Goal: Information Seeking & Learning: Learn about a topic

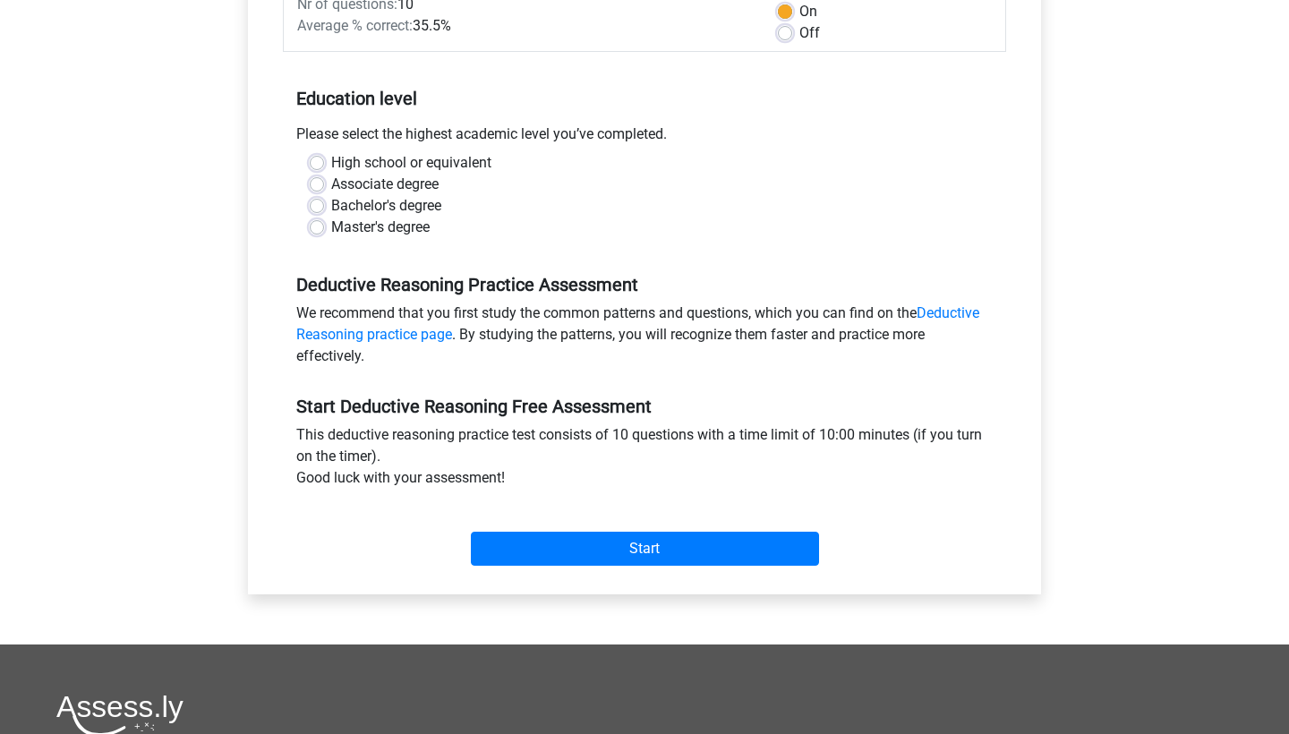
scroll to position [311, 0]
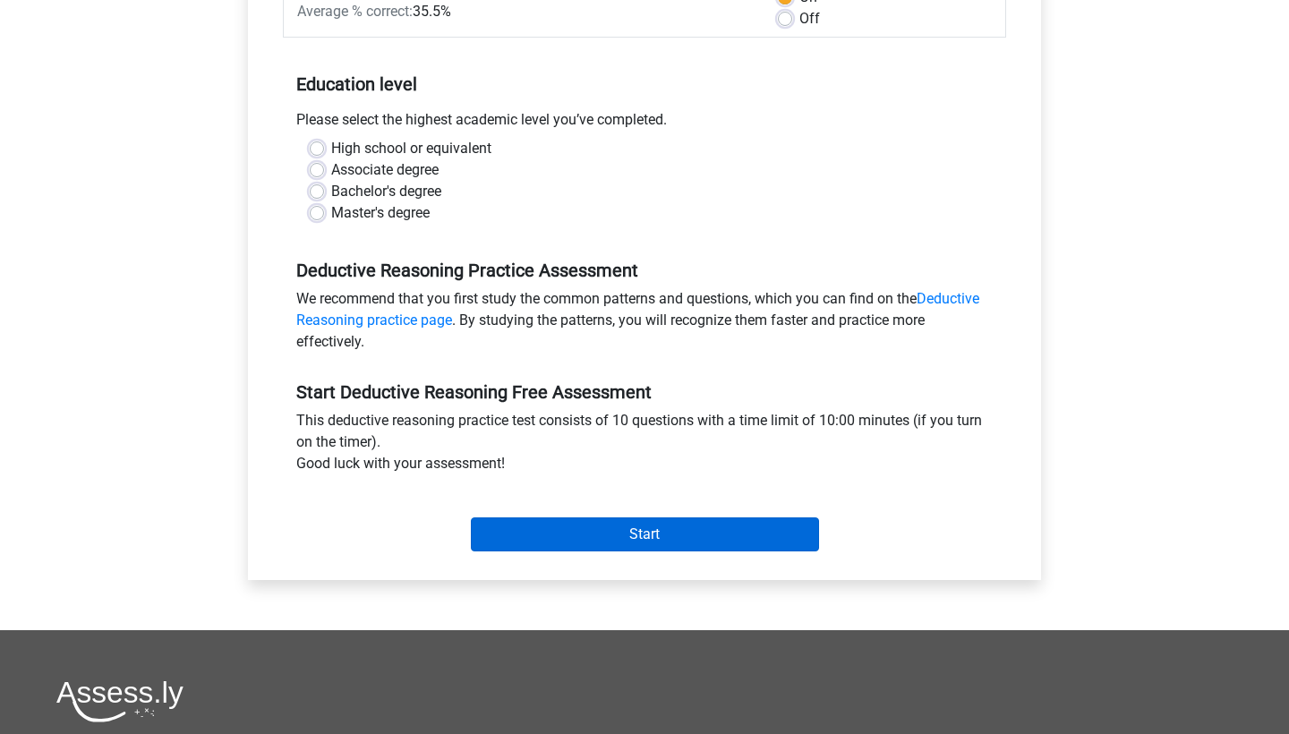
click at [688, 530] on input "Start" at bounding box center [645, 534] width 348 height 34
click at [581, 529] on input "Start" at bounding box center [645, 534] width 348 height 34
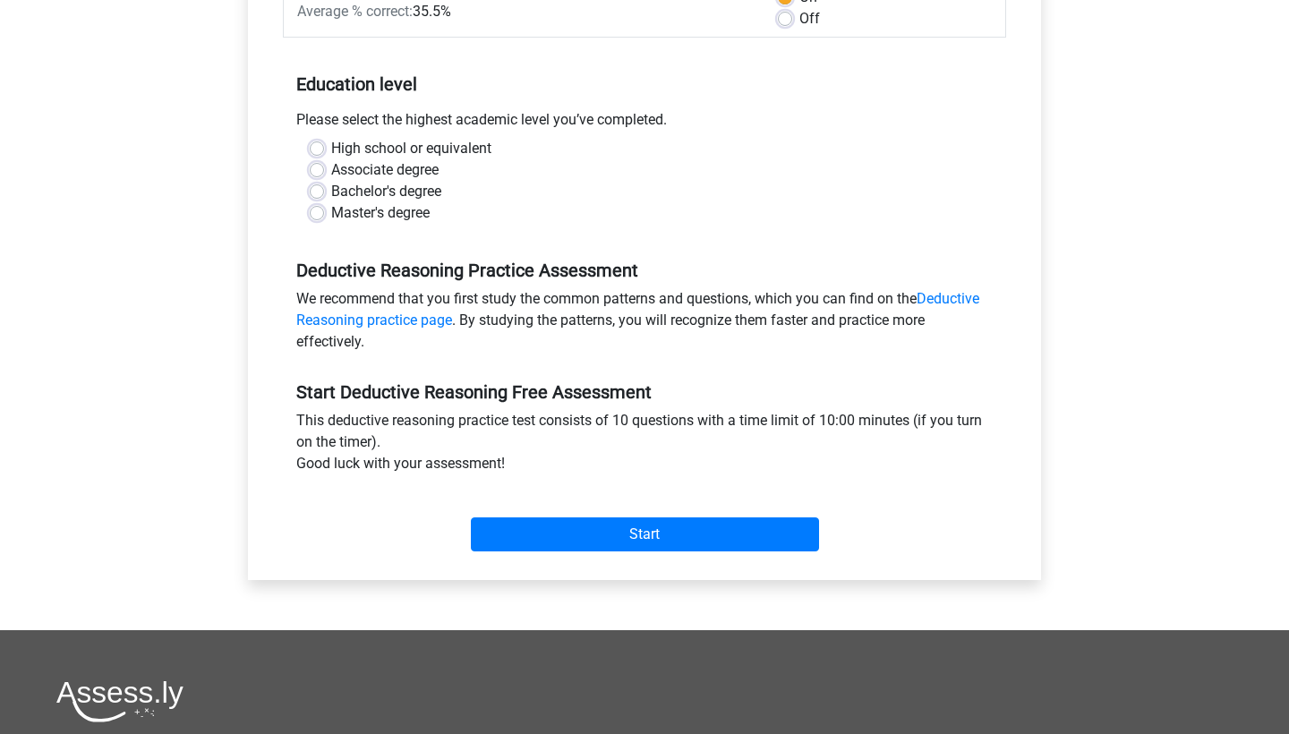
click at [331, 166] on label "Associate degree" at bounding box center [384, 169] width 107 height 21
click at [319, 166] on input "Associate degree" at bounding box center [317, 168] width 14 height 18
radio input "true"
click at [331, 192] on label "Bachelor's degree" at bounding box center [386, 191] width 110 height 21
click at [319, 192] on input "Bachelor's degree" at bounding box center [317, 190] width 14 height 18
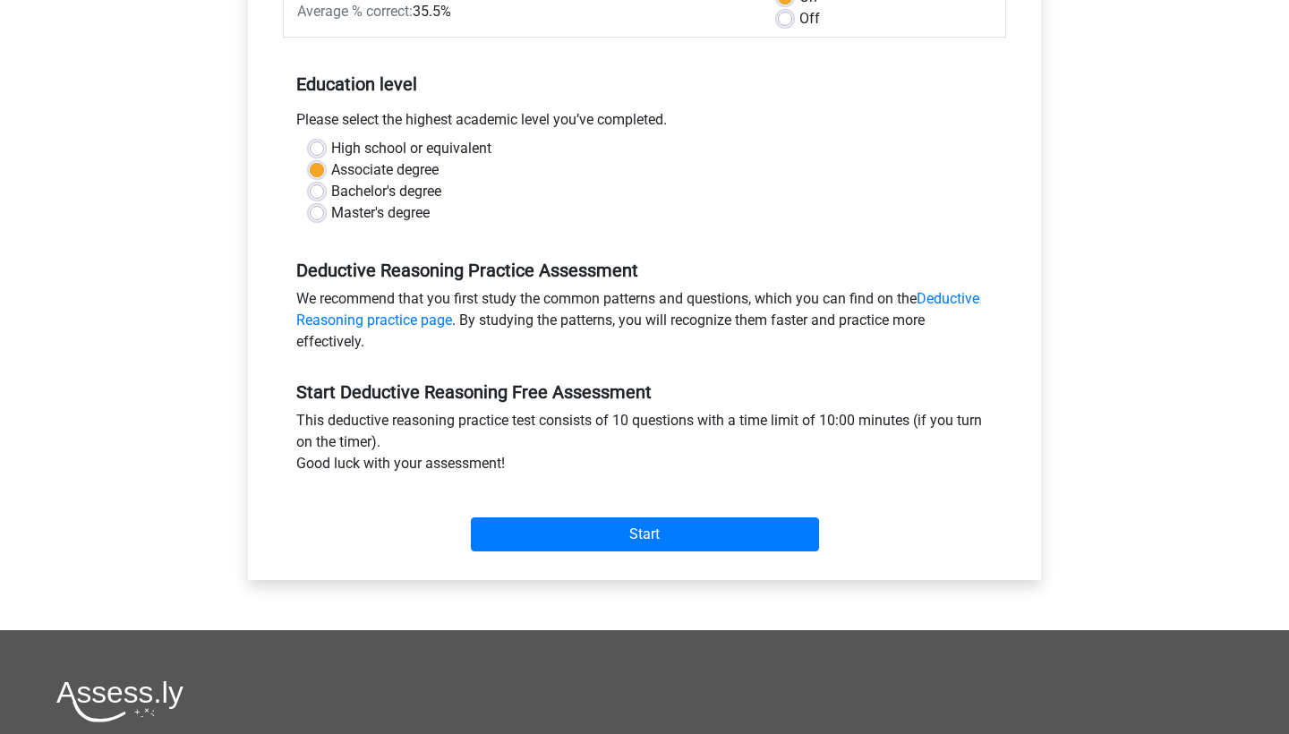
radio input "true"
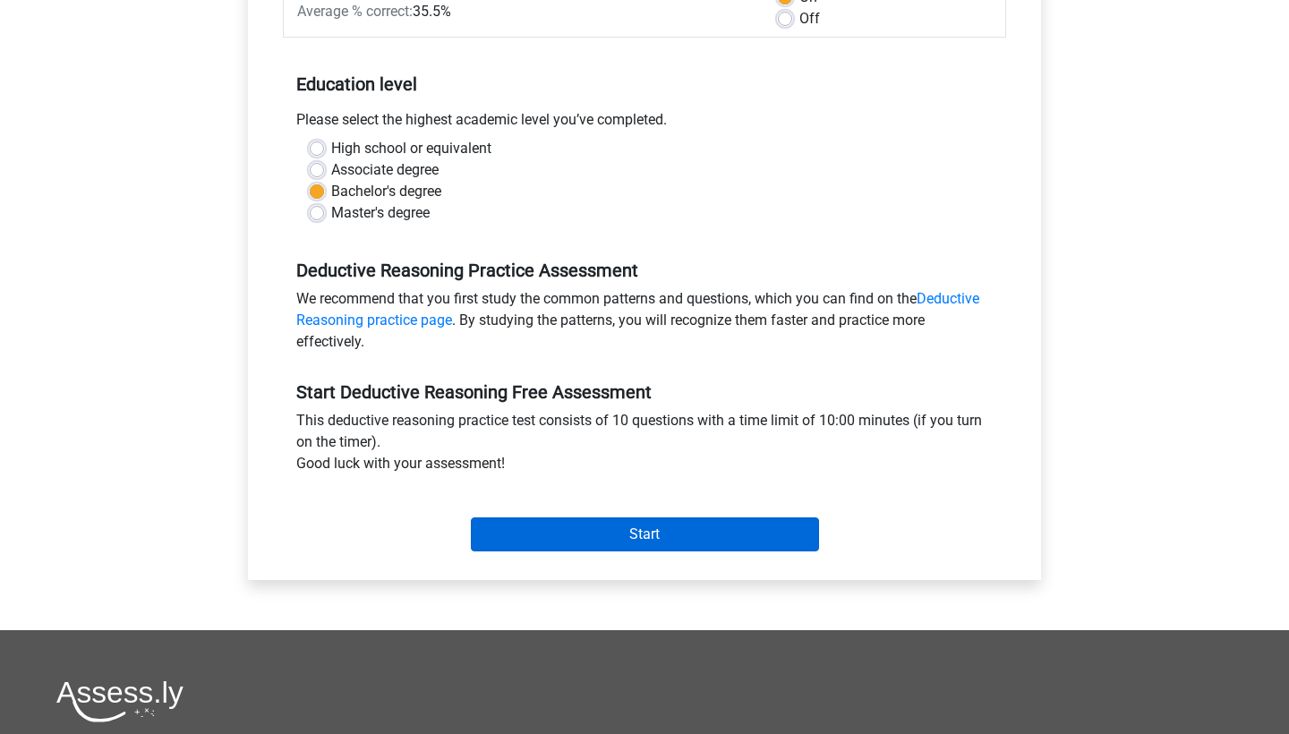
click at [592, 526] on input "Start" at bounding box center [645, 534] width 348 height 34
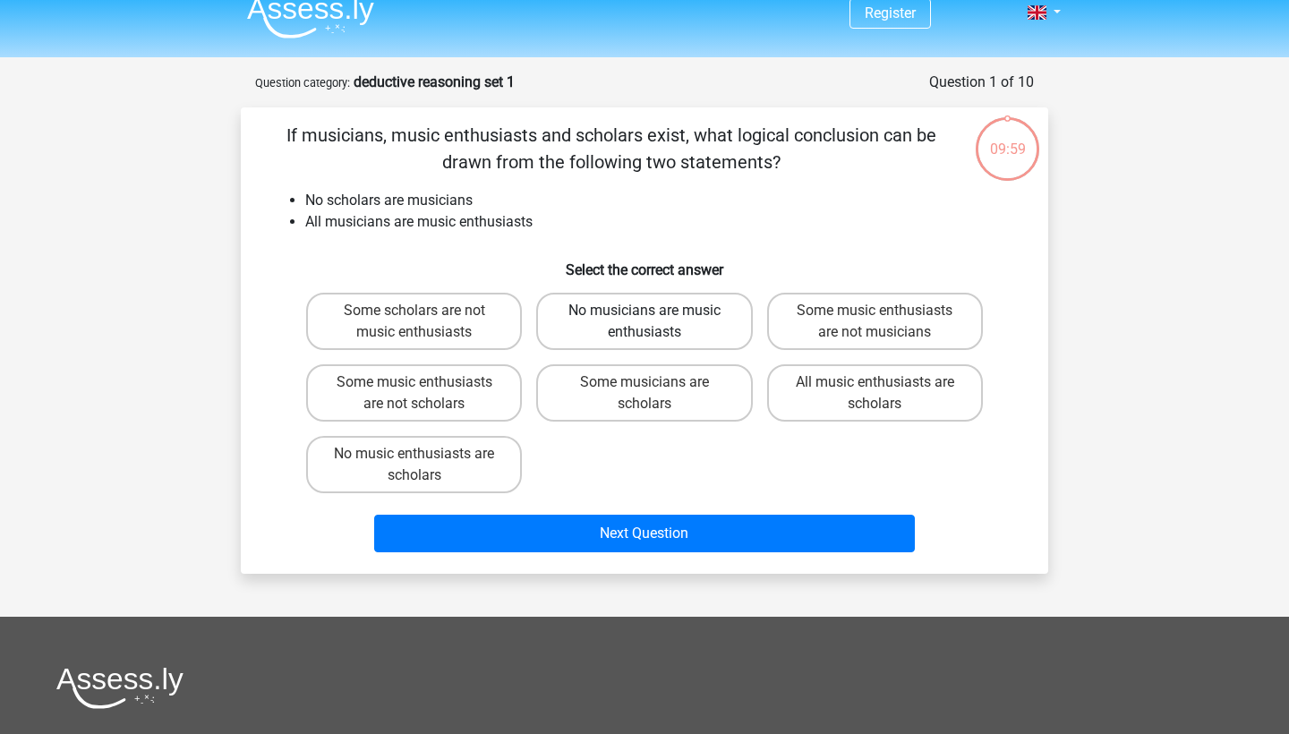
scroll to position [19, 0]
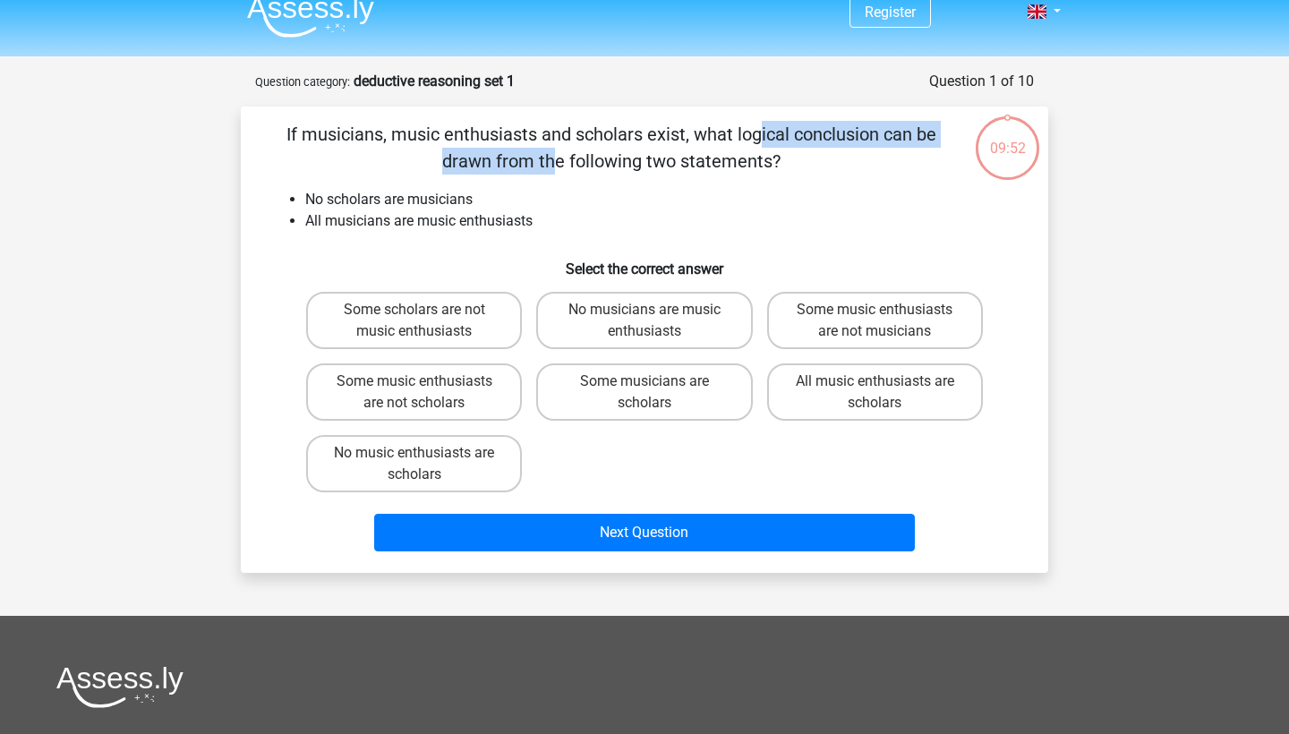
drag, startPoint x: 393, startPoint y: 135, endPoint x: 685, endPoint y: 135, distance: 291.7
click at [685, 135] on p "If musicians, music enthusiasts and scholars exist, what logical conclusion can…" at bounding box center [610, 148] width 683 height 54
drag, startPoint x: 689, startPoint y: 135, endPoint x: 782, endPoint y: 160, distance: 96.4
click at [782, 160] on p "If musicians, music enthusiasts and scholars exist, what logical conclusion can…" at bounding box center [610, 148] width 683 height 54
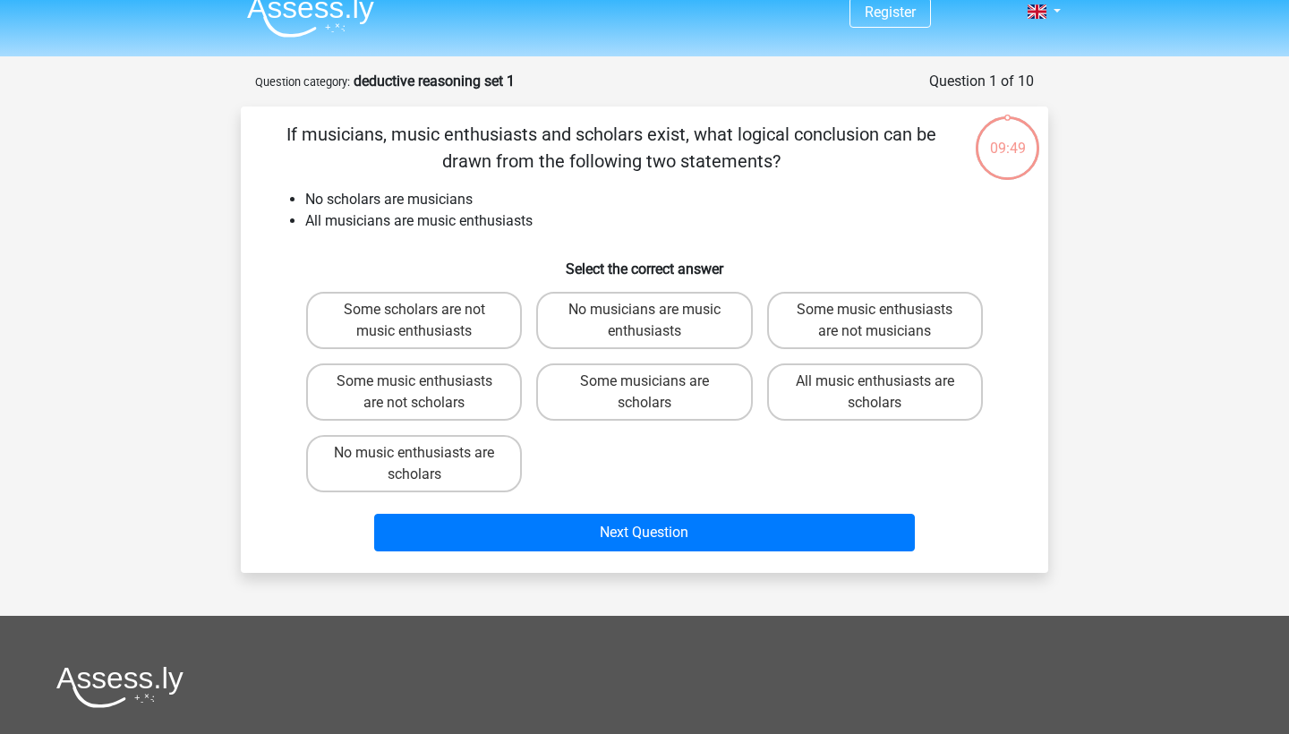
click at [782, 160] on p "If musicians, music enthusiasts and scholars exist, what logical conclusion can…" at bounding box center [610, 148] width 683 height 54
click at [418, 202] on li "No scholars are musicians" at bounding box center [662, 199] width 714 height 21
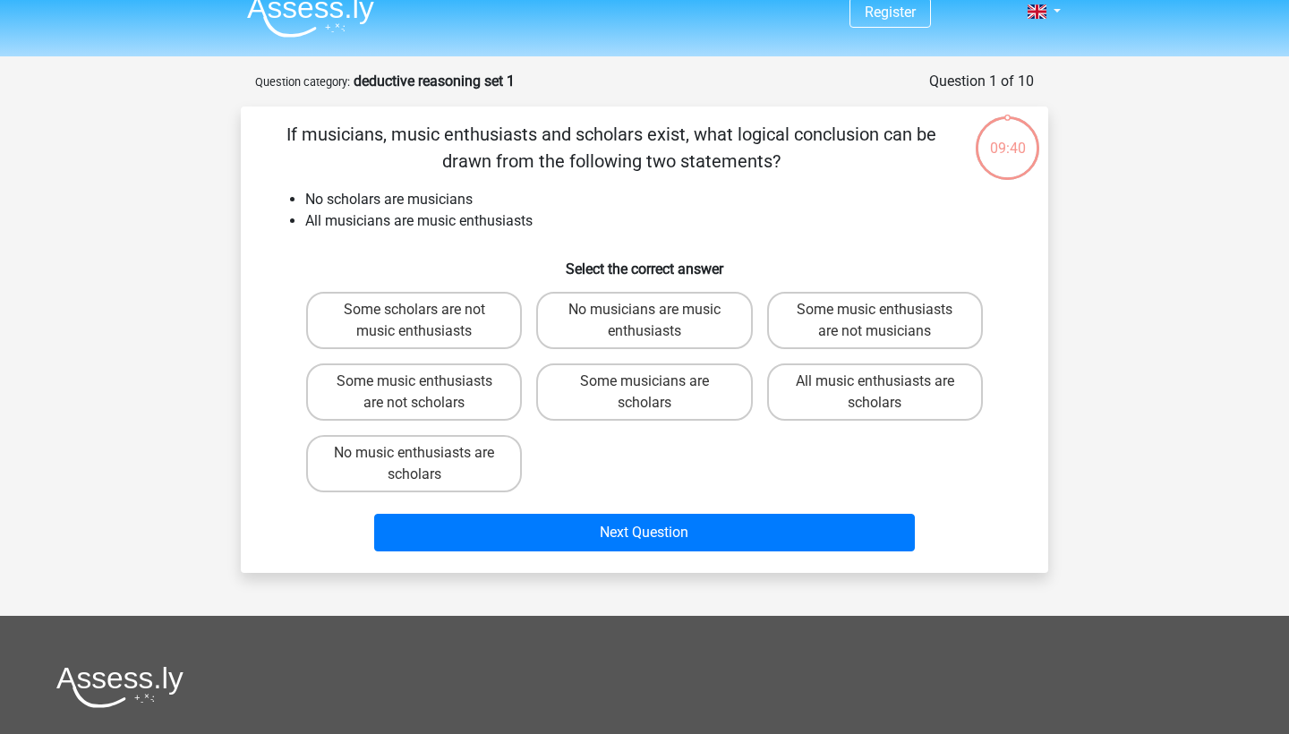
click at [422, 218] on li "All musicians are music enthusiasts" at bounding box center [662, 220] width 714 height 21
click at [630, 312] on label "No musicians are music enthusiasts" at bounding box center [644, 320] width 216 height 57
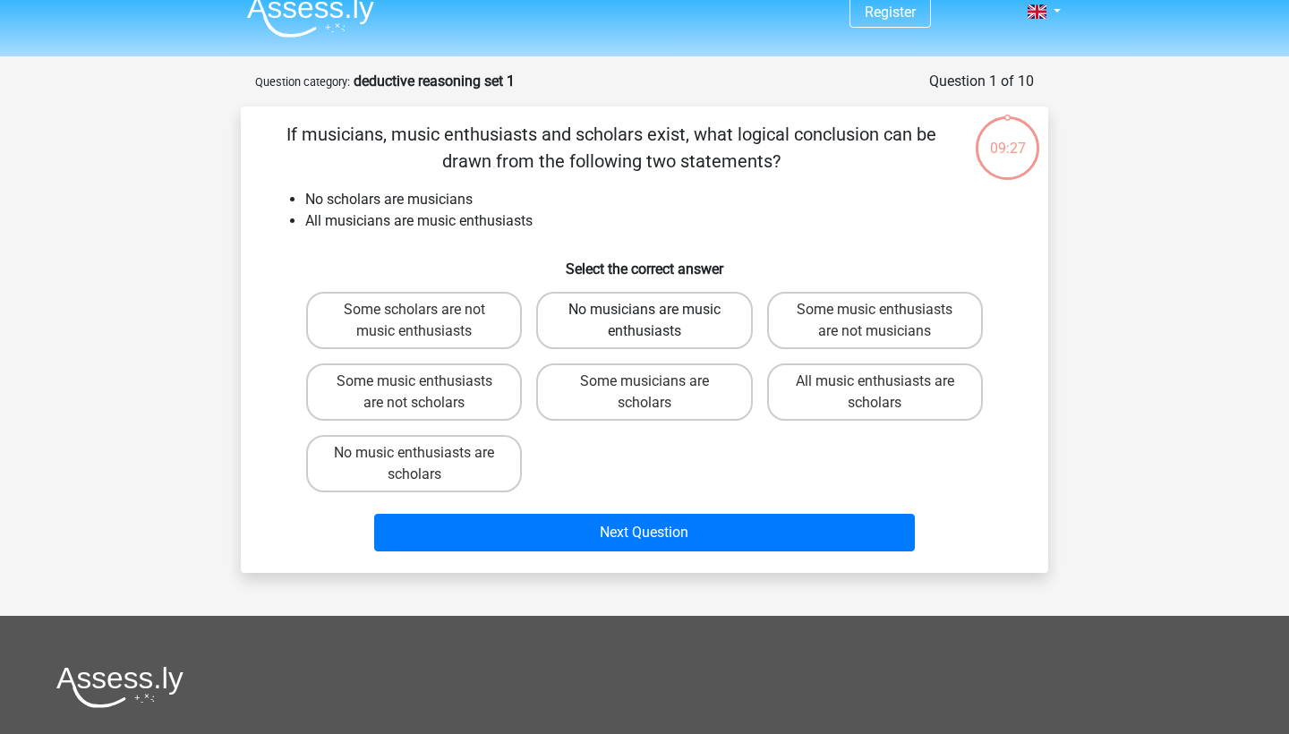
click at [644, 312] on input "No musicians are music enthusiasts" at bounding box center [650, 316] width 12 height 12
radio input "true"
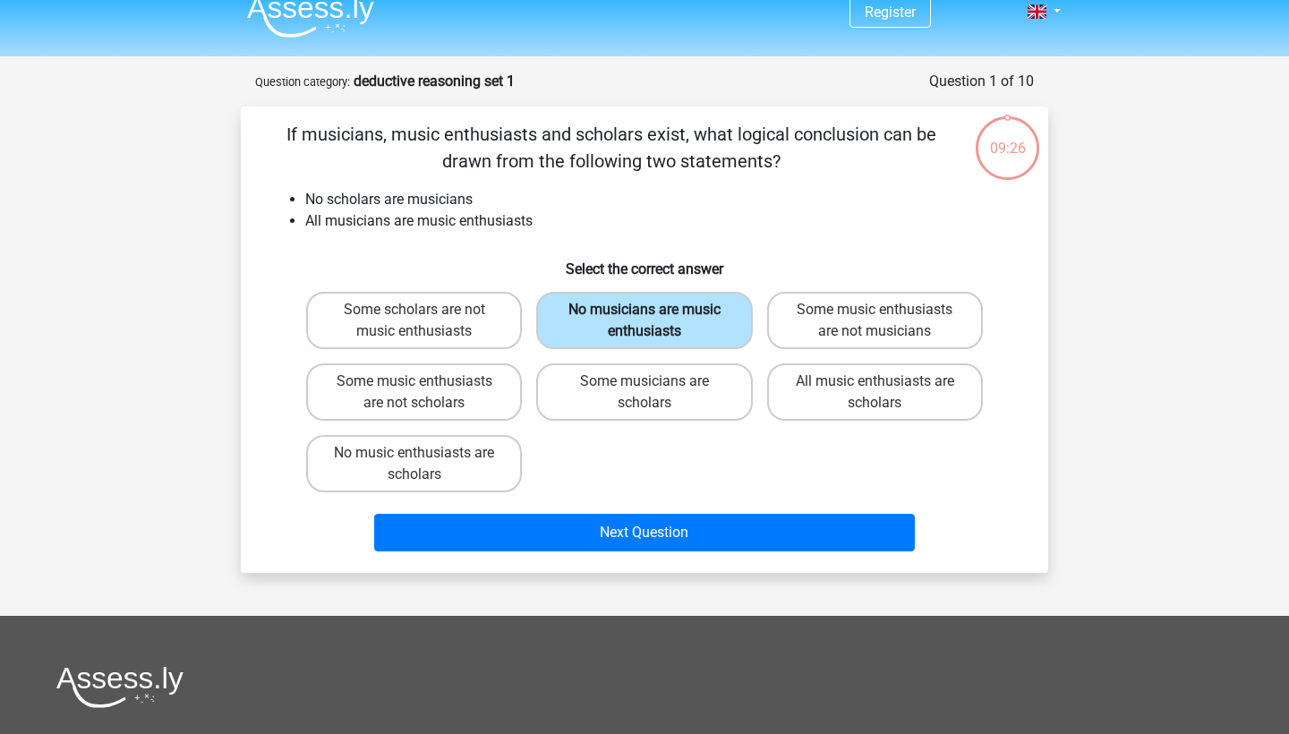
click at [630, 312] on label "No musicians are music enthusiasts" at bounding box center [644, 320] width 216 height 57
click at [644, 312] on input "No musicians are music enthusiasts" at bounding box center [650, 316] width 12 height 12
click at [659, 313] on label "No musicians are music enthusiasts" at bounding box center [644, 320] width 216 height 57
click at [656, 313] on input "No musicians are music enthusiasts" at bounding box center [650, 316] width 12 height 12
click at [866, 323] on label "Some music enthusiasts are not musicians" at bounding box center [875, 320] width 216 height 57
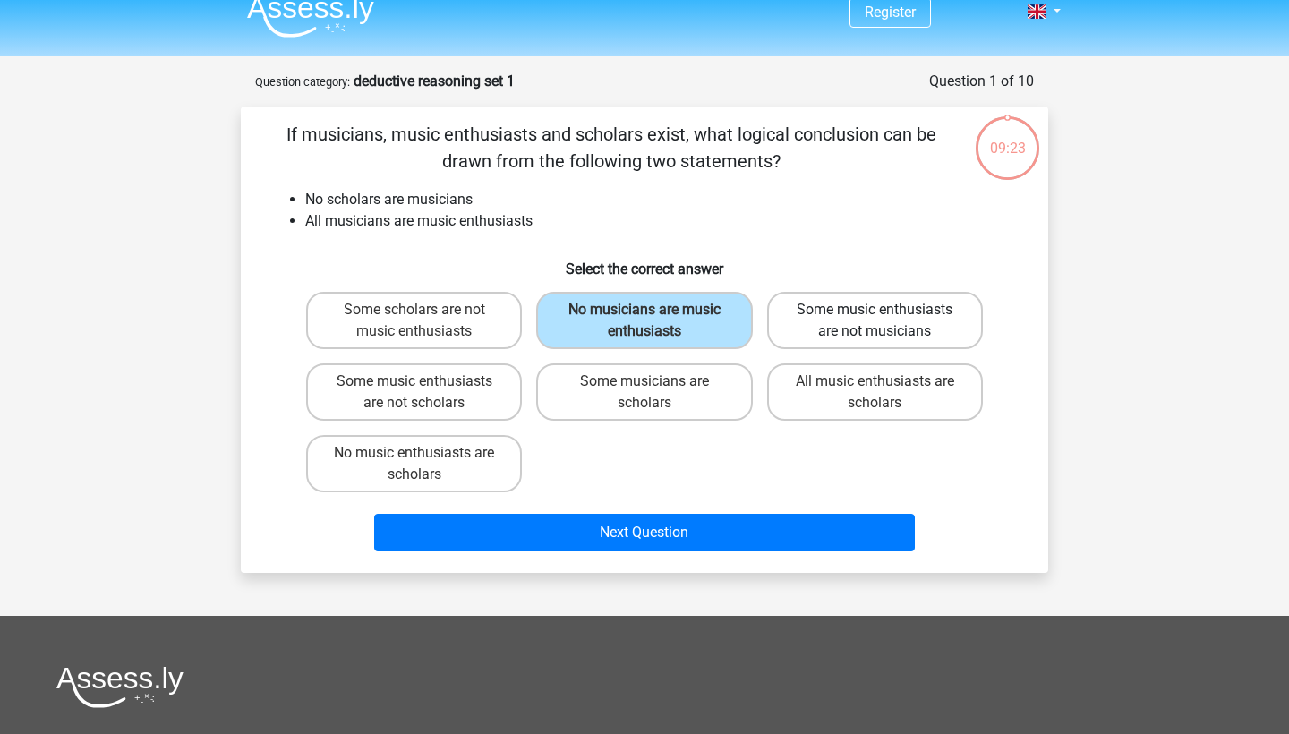
click at [874, 321] on input "Some music enthusiasts are not musicians" at bounding box center [880, 316] width 12 height 12
radio input "true"
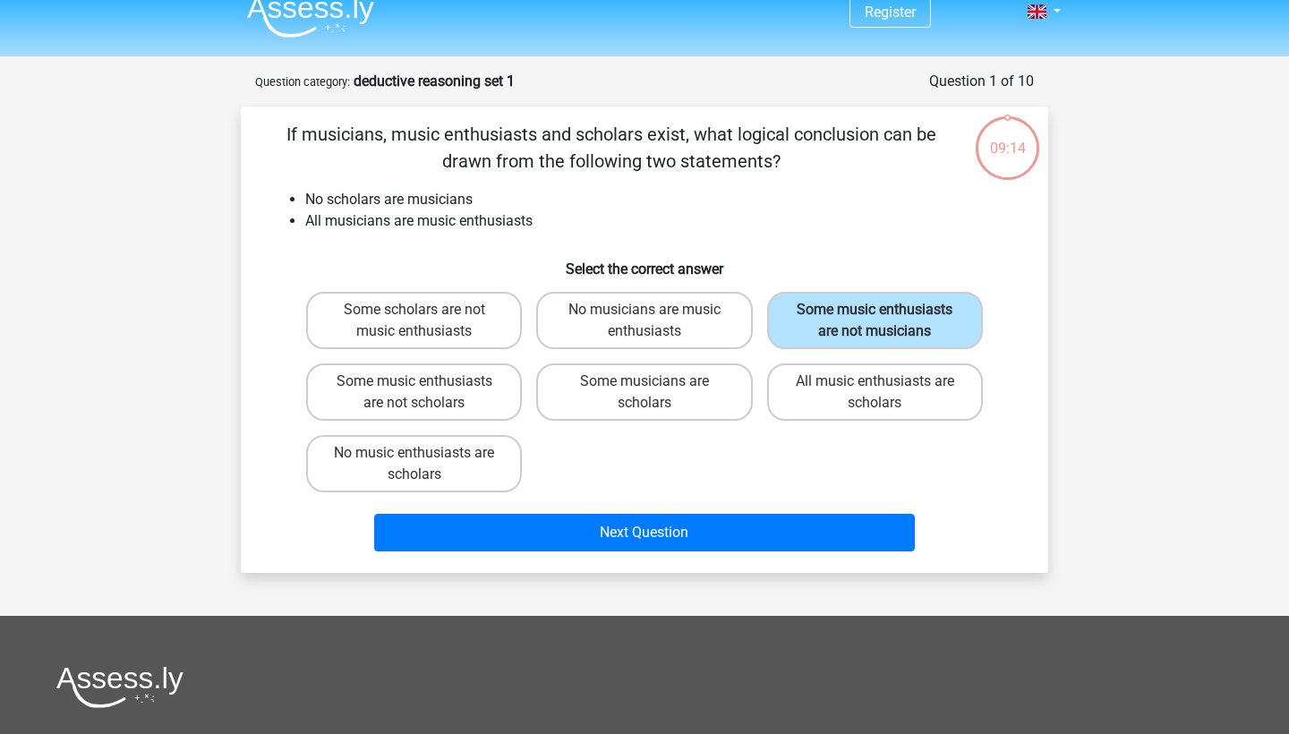
scroll to position [17, 0]
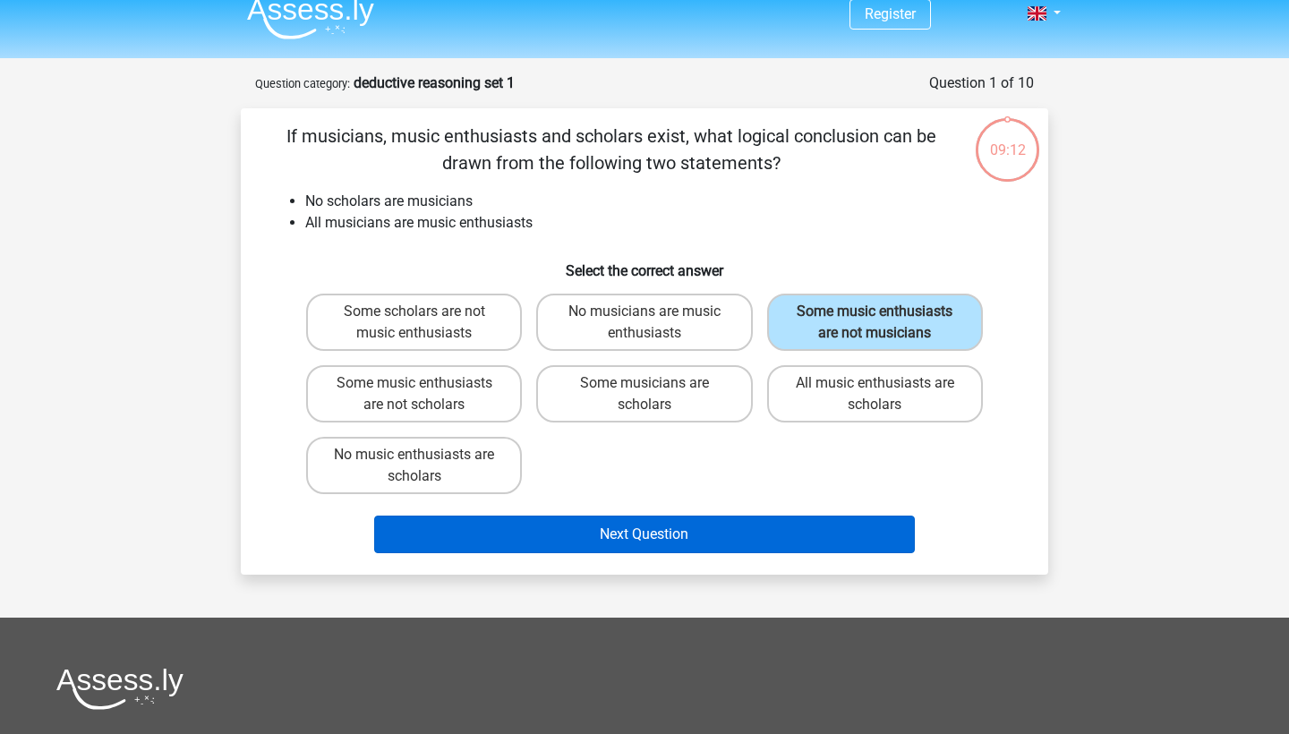
click at [620, 553] on button "Next Question" at bounding box center [644, 534] width 541 height 38
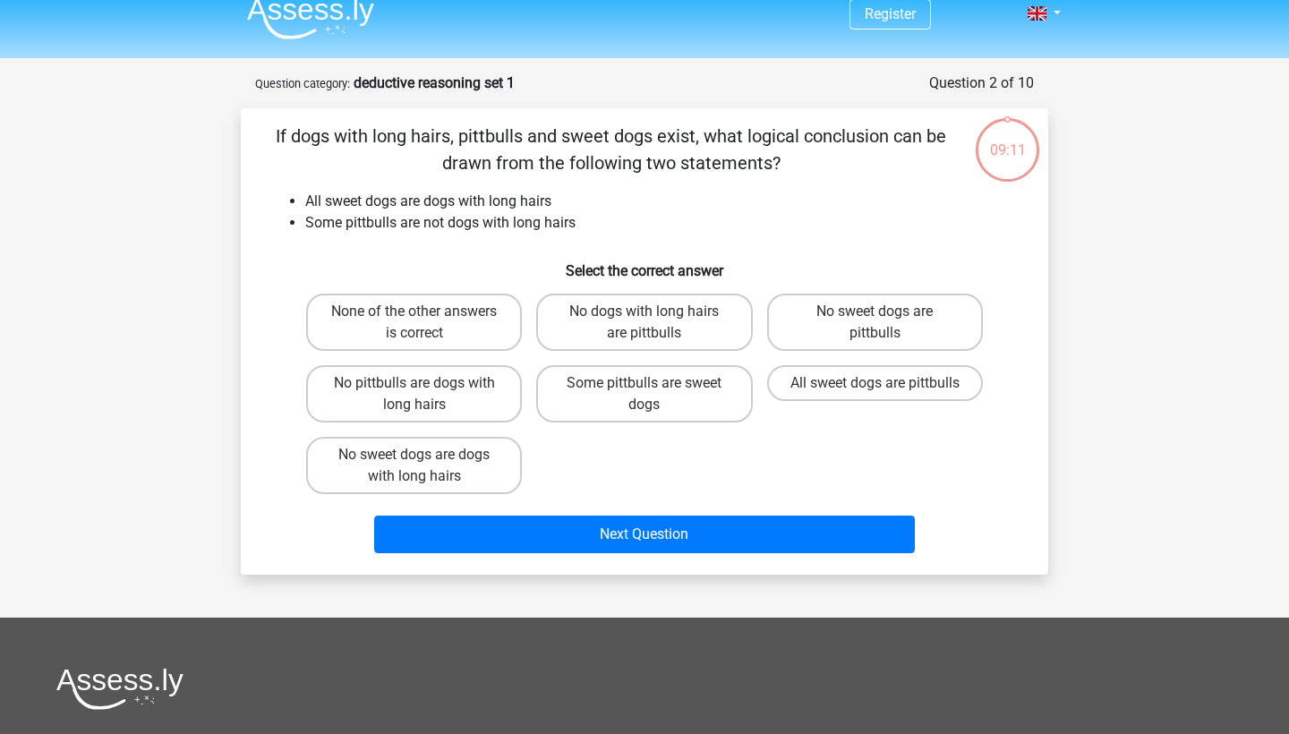
scroll to position [89, 0]
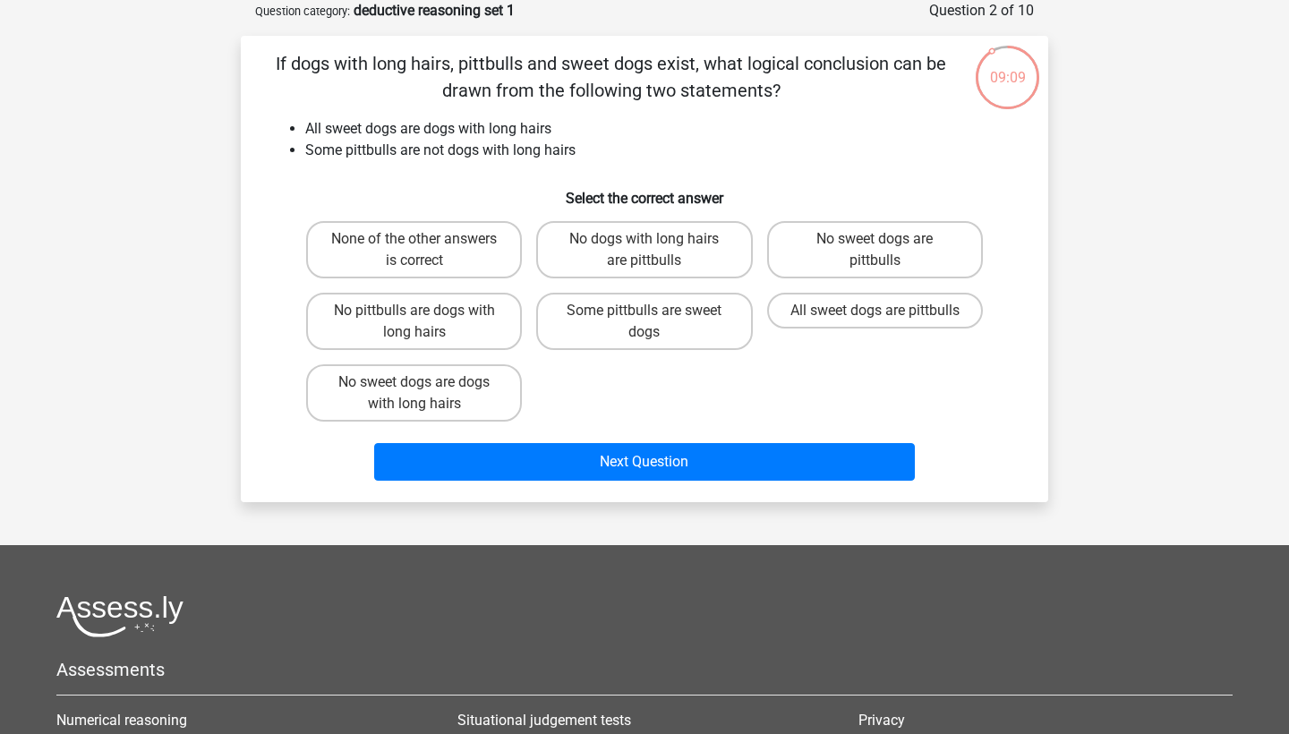
click at [422, 81] on p "If dogs with long hairs, pittbulls and sweet dogs exist, what logical conclusio…" at bounding box center [610, 77] width 683 height 54
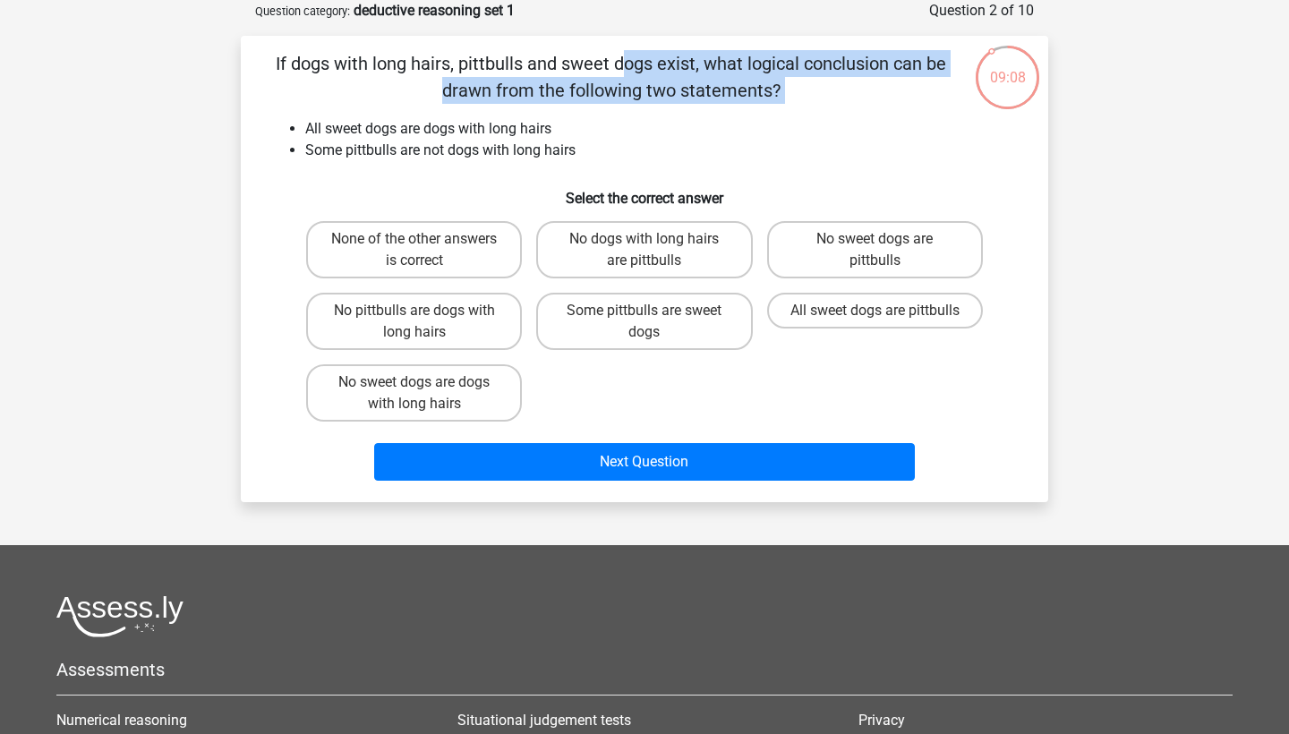
scroll to position [9, 0]
